Goal: Check status: Check status

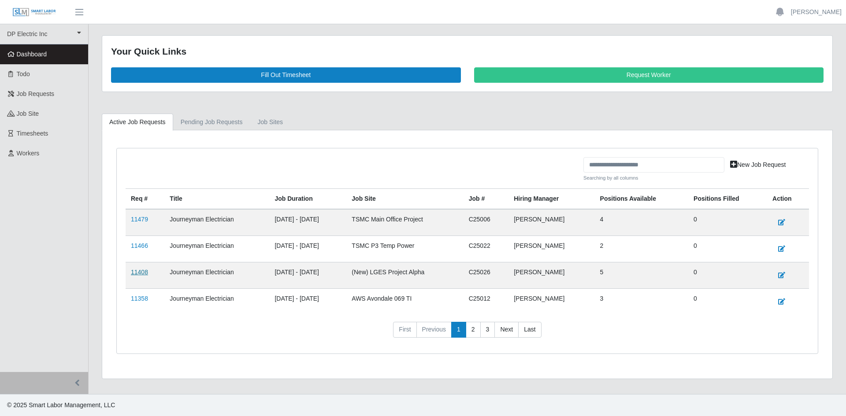
click at [139, 274] on link "11408" at bounding box center [139, 272] width 17 height 7
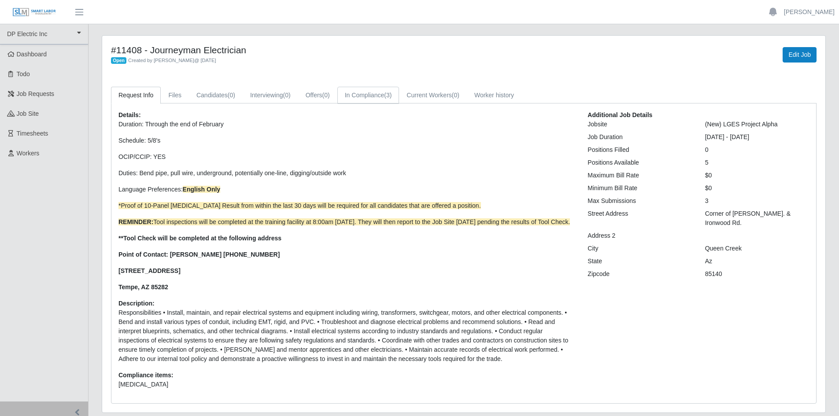
click at [360, 98] on link "In Compliance (3)" at bounding box center [368, 95] width 62 height 17
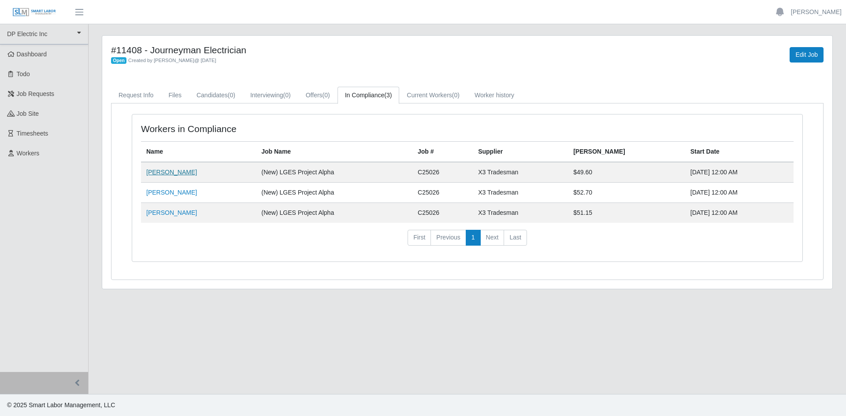
click at [152, 169] on link "[PERSON_NAME]" at bounding box center [171, 172] width 51 height 7
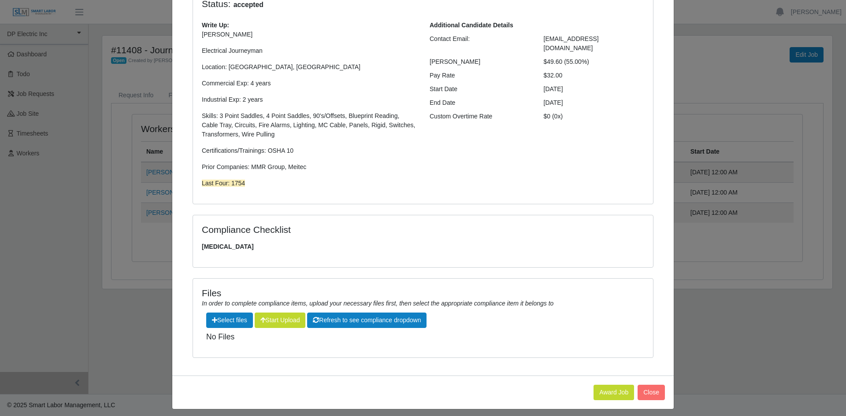
scroll to position [93, 0]
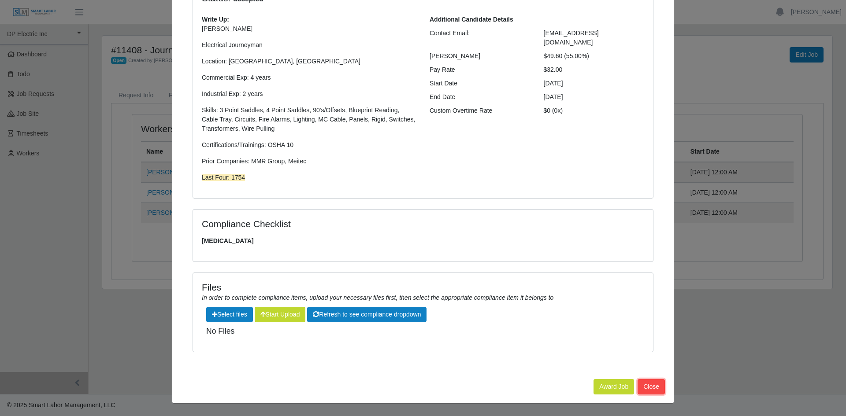
click at [649, 386] on button "Close" at bounding box center [651, 386] width 27 height 15
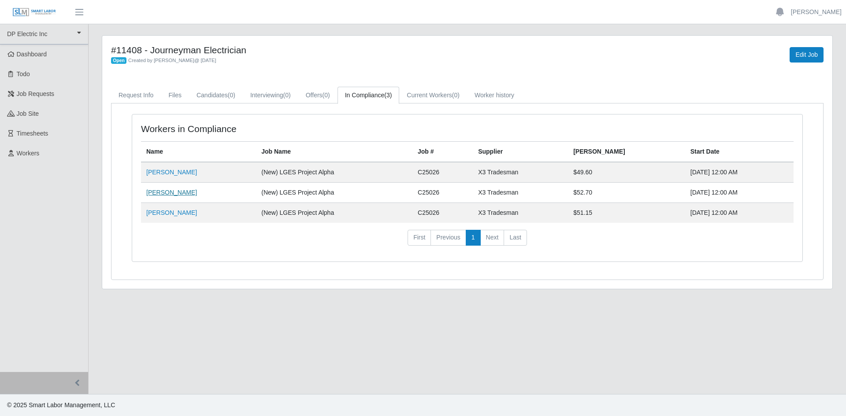
click at [154, 192] on link "[PERSON_NAME]" at bounding box center [171, 192] width 51 height 7
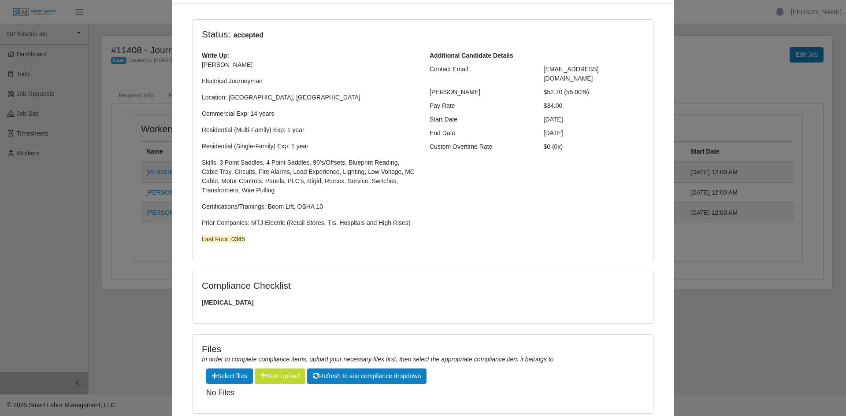
scroll to position [118, 0]
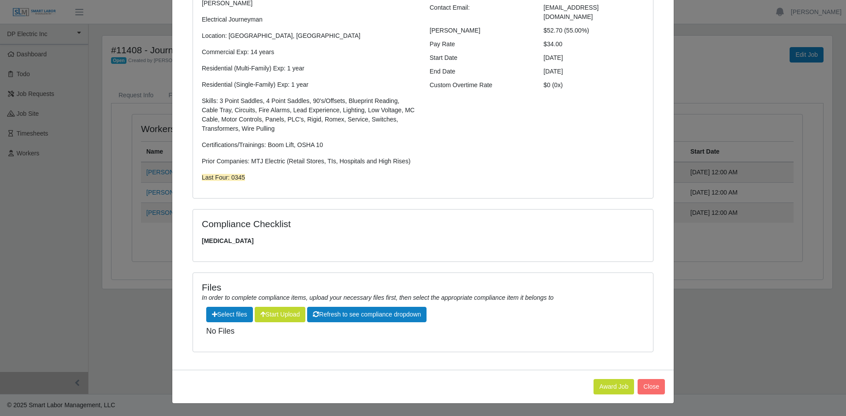
click at [686, 227] on div "[PERSON_NAME] × Status: accepted Write Up: [PERSON_NAME] Electrical Journeyman …" at bounding box center [423, 208] width 846 height 416
click at [647, 384] on button "Close" at bounding box center [651, 386] width 27 height 15
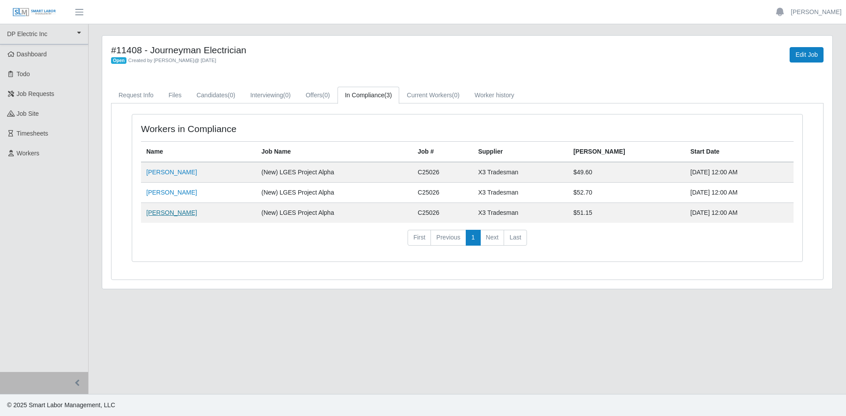
click at [170, 216] on link "[PERSON_NAME]" at bounding box center [171, 212] width 51 height 7
